Goal: Register for event/course

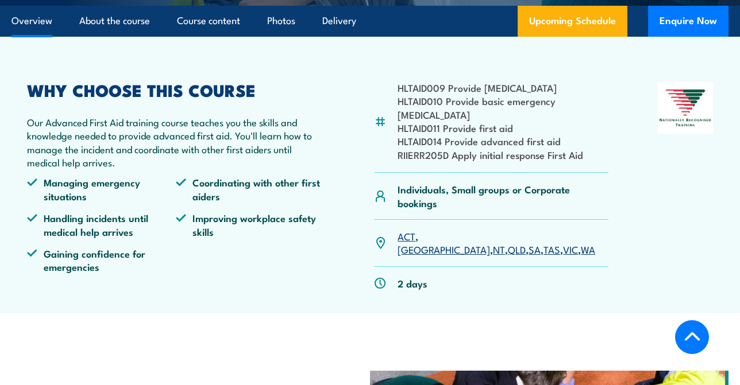
scroll to position [287, 0]
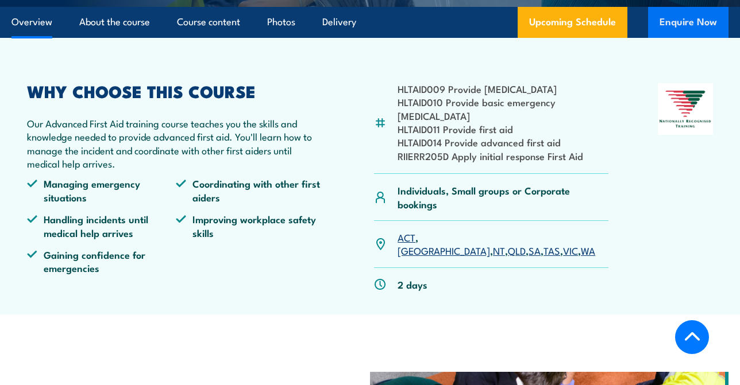
click at [690, 9] on button "Enquire Now" at bounding box center [688, 22] width 80 height 31
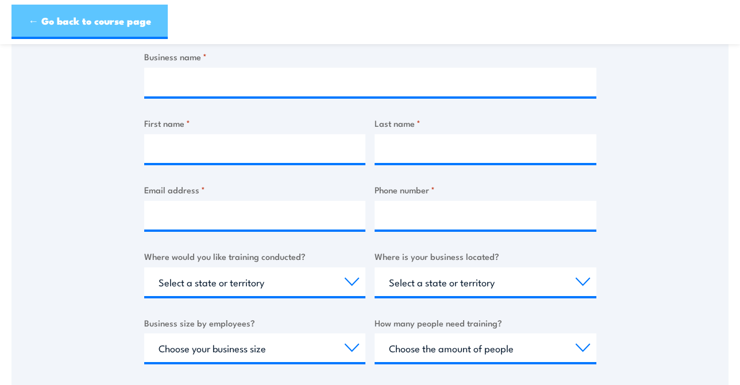
scroll to position [115, 0]
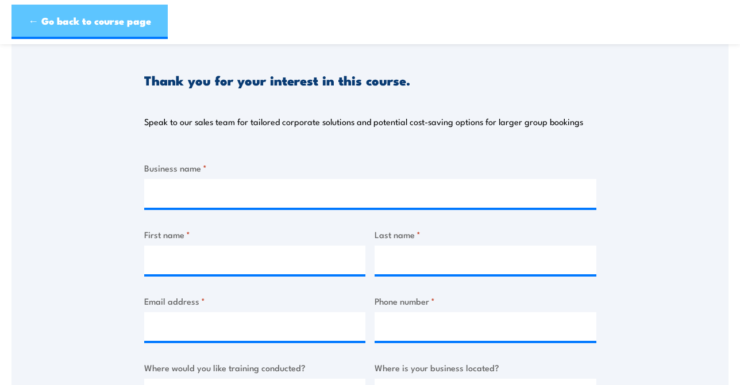
click at [71, 22] on link "← Go back to course page" at bounding box center [89, 22] width 156 height 34
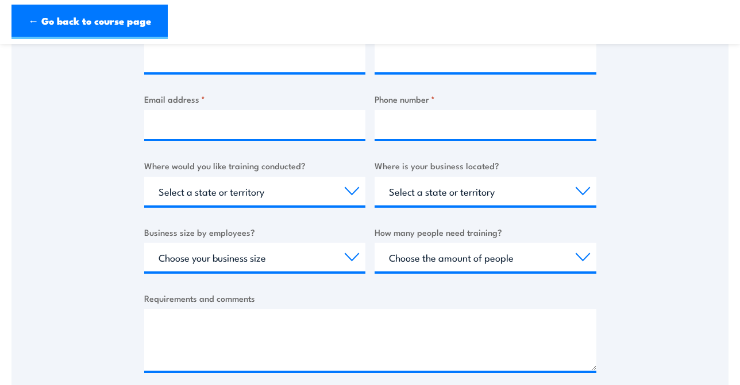
scroll to position [345, 0]
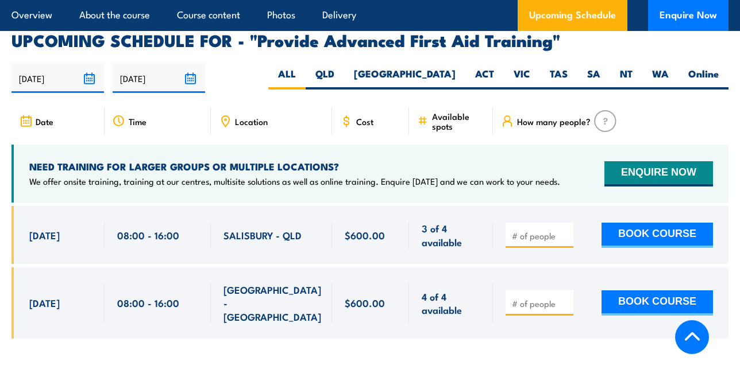
scroll to position [1779, 0]
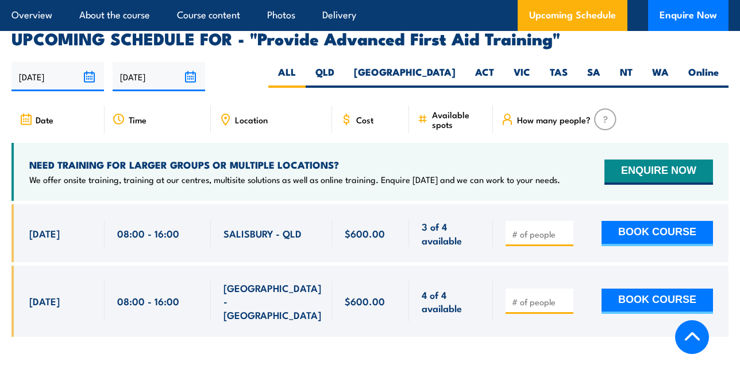
click at [257, 106] on div "Location" at bounding box center [271, 120] width 121 height 28
